Goal: Information Seeking & Learning: Compare options

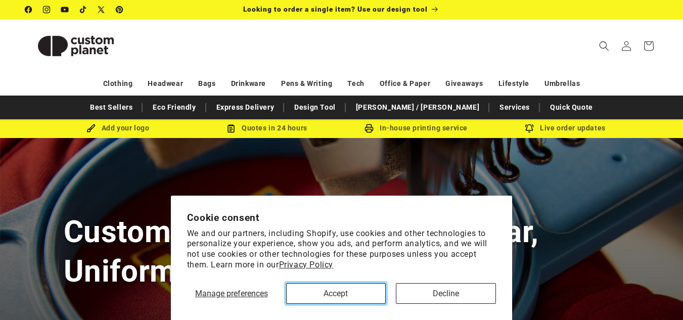
click at [356, 290] on button "Accept" at bounding box center [336, 293] width 100 height 21
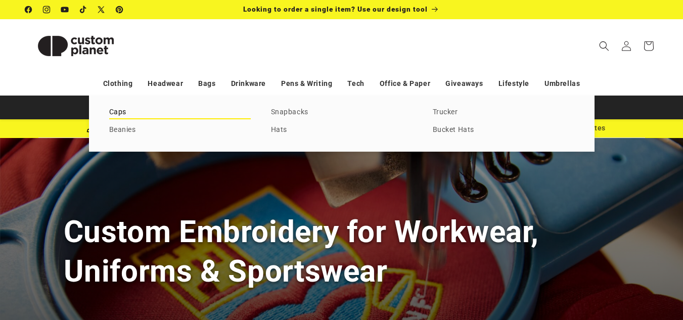
click at [120, 114] on link "Caps" at bounding box center [179, 113] width 141 height 14
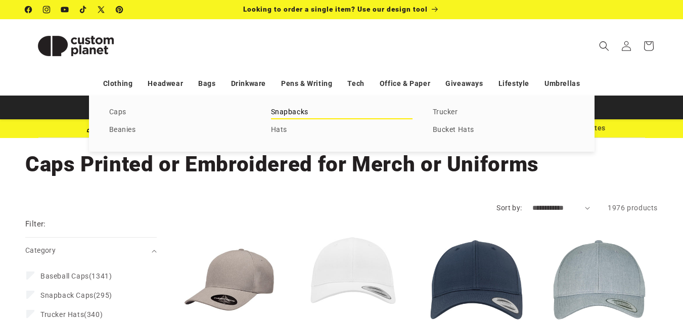
click at [280, 109] on link "Snapbacks" at bounding box center [341, 113] width 141 height 14
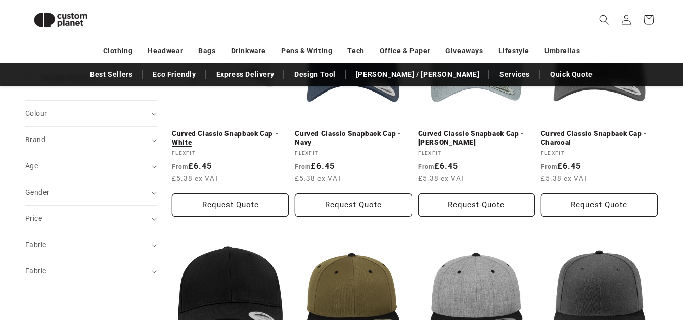
scroll to position [188, 0]
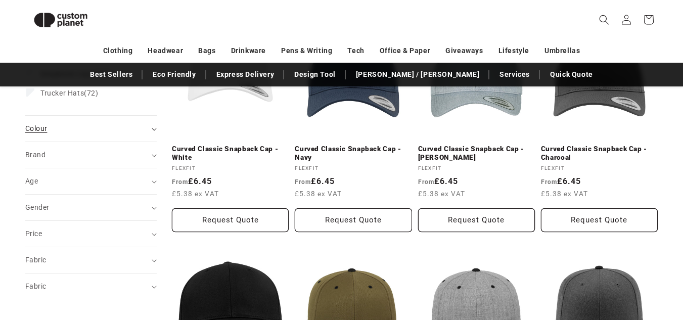
click at [153, 130] on icon "Colour (0 selected)" at bounding box center [154, 129] width 5 height 3
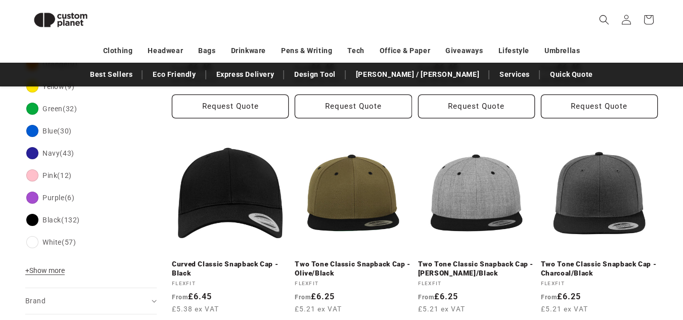
scroll to position [340, 0]
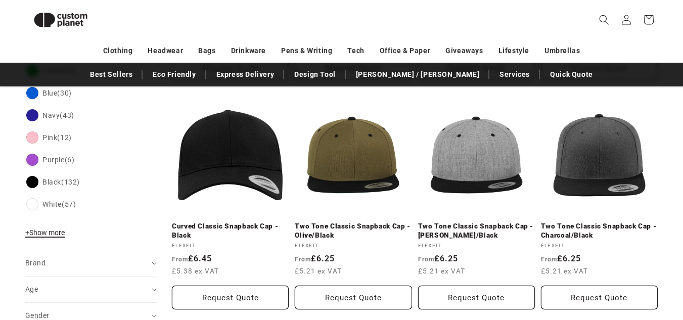
click at [46, 233] on span "+ Show more" at bounding box center [44, 232] width 39 height 8
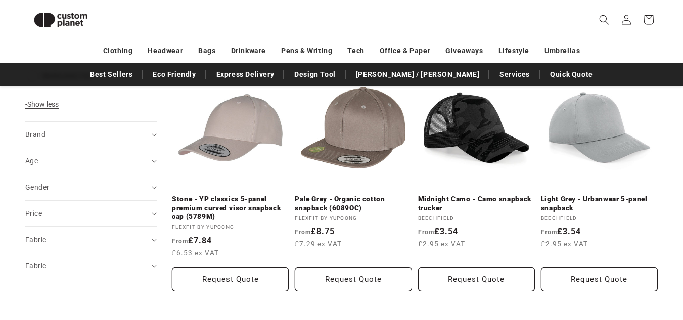
scroll to position [587, 0]
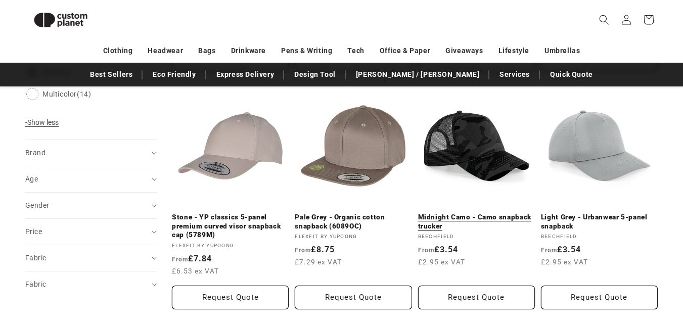
click at [492, 213] on link "Midnight Camo - Camo snapback trucker" at bounding box center [476, 222] width 117 height 18
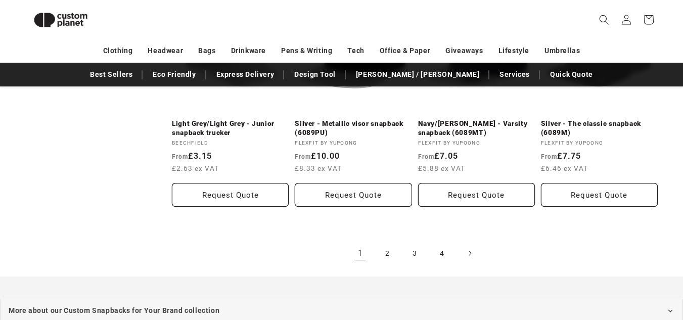
scroll to position [1199, 0]
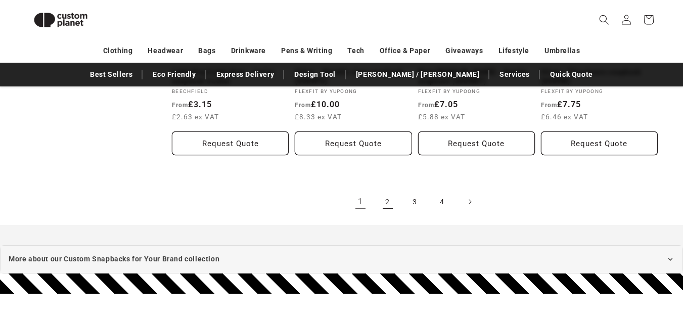
click at [384, 195] on link "2" at bounding box center [387, 201] width 22 height 22
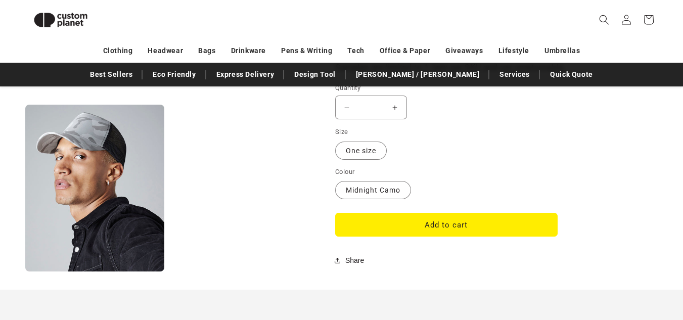
scroll to position [846, 0]
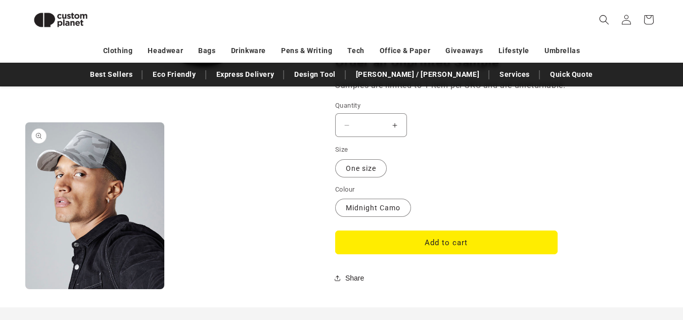
click at [25, 289] on button "Open media 2 in modal" at bounding box center [25, 289] width 0 height 0
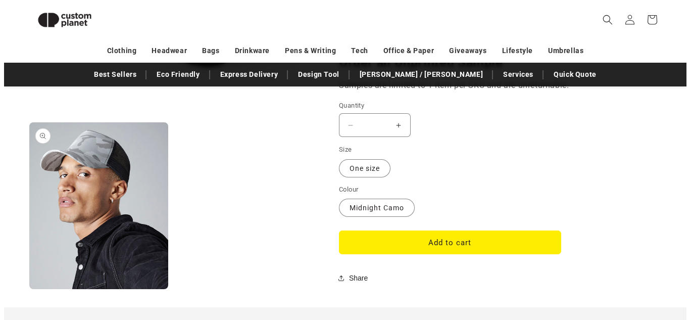
scroll to position [589, 0]
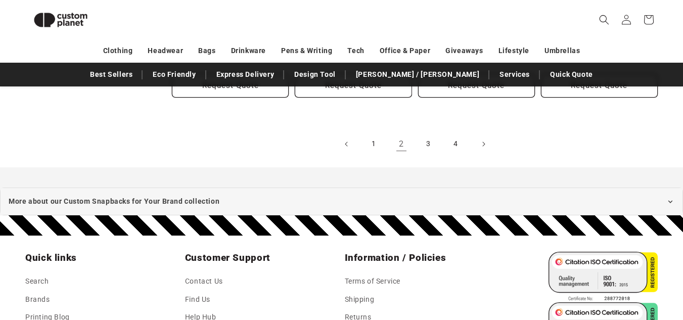
scroll to position [1250, 0]
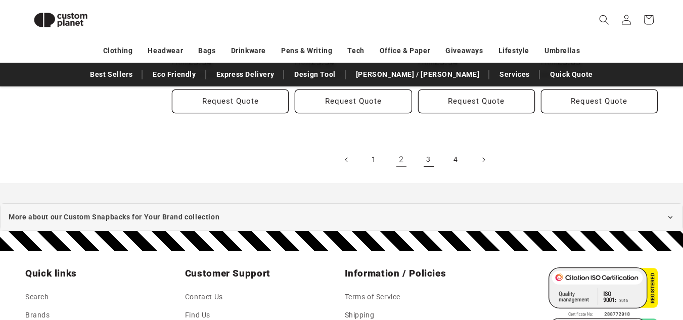
click at [433, 151] on link "3" at bounding box center [428, 160] width 22 height 22
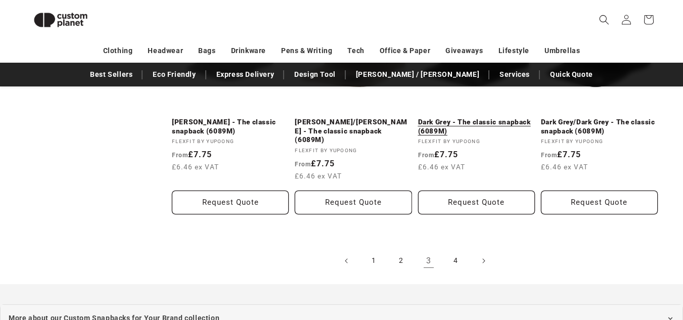
scroll to position [1200, 0]
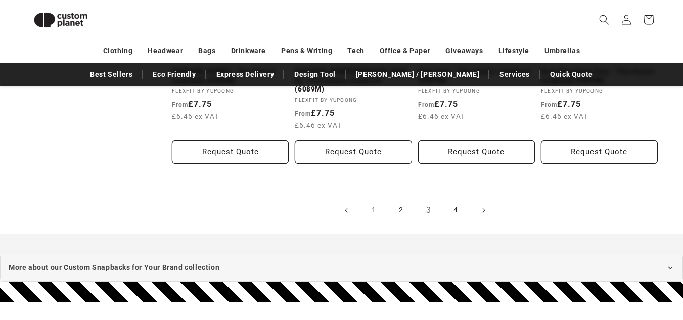
click at [456, 199] on link "4" at bounding box center [456, 210] width 22 height 22
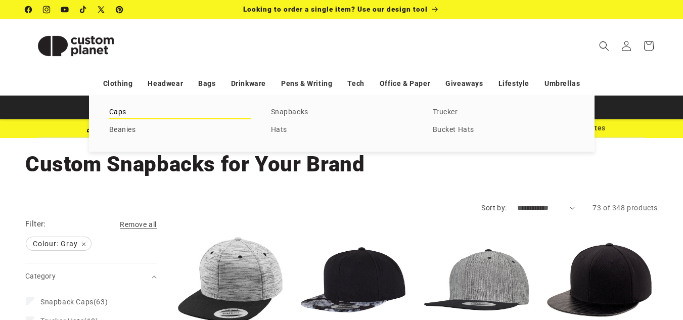
click at [120, 115] on link "Caps" at bounding box center [179, 113] width 141 height 14
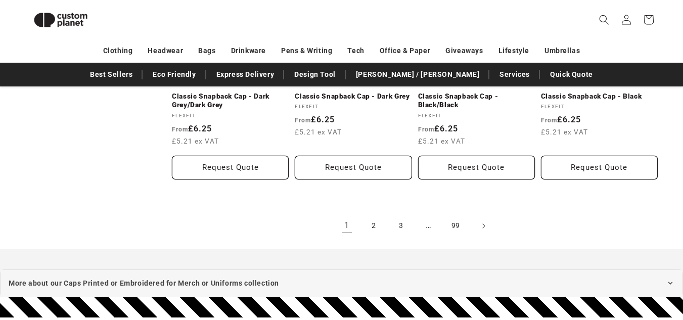
scroll to position [1199, 0]
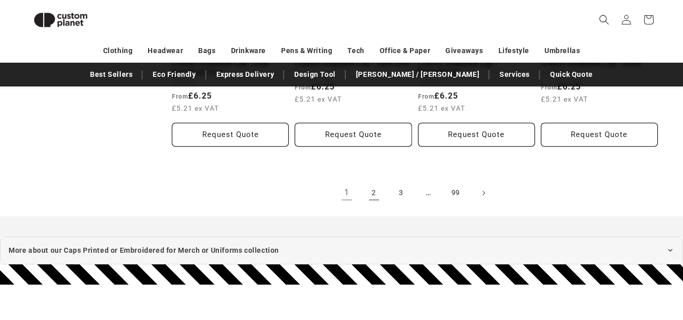
click at [378, 182] on link "2" at bounding box center [374, 193] width 22 height 22
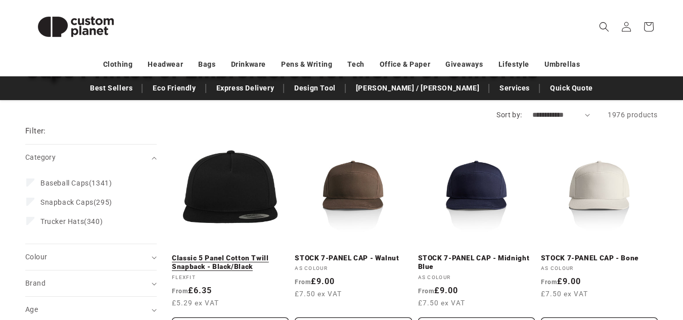
scroll to position [101, 0]
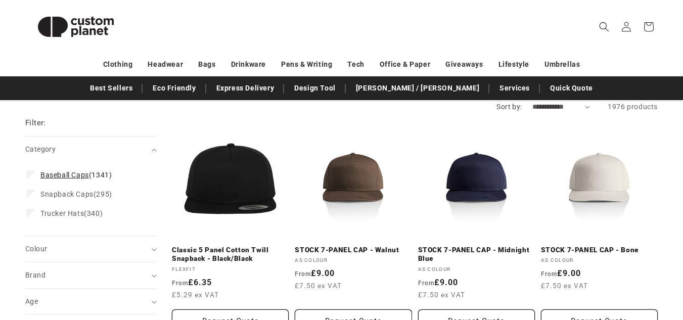
click at [40, 176] on span "Baseball Caps" at bounding box center [64, 175] width 49 height 8
